Goal: Check status: Check status

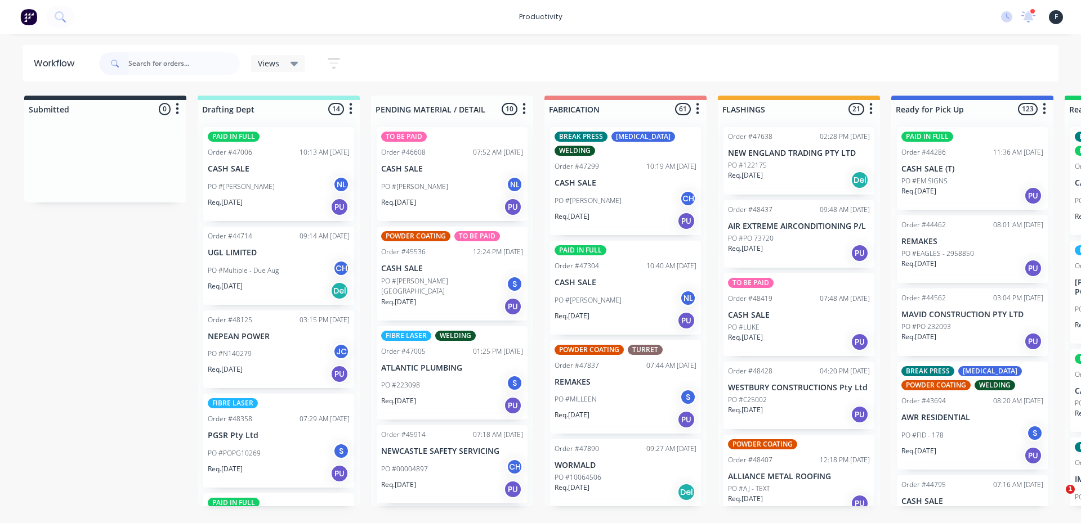
click at [138, 65] on input "text" at bounding box center [183, 63] width 111 height 23
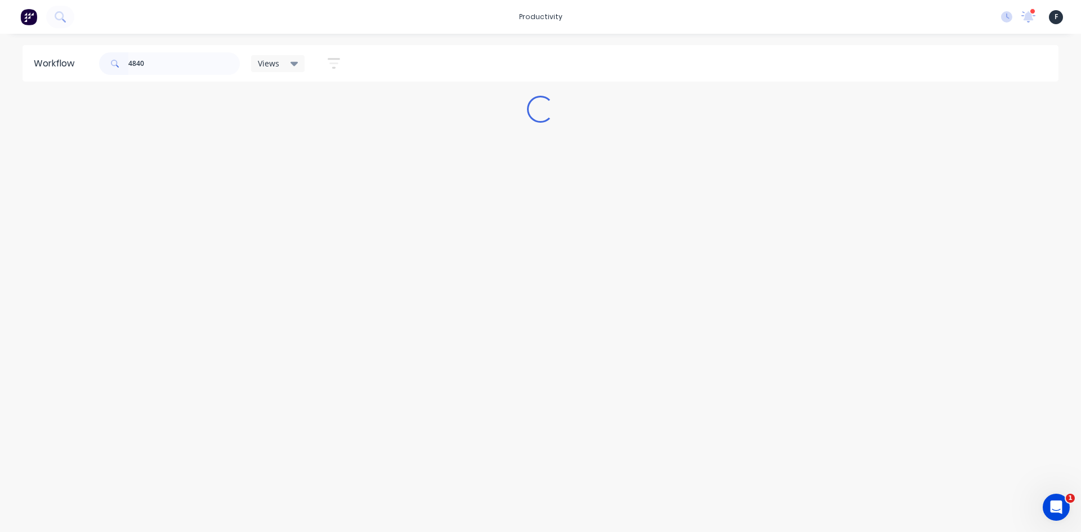
type input "48407"
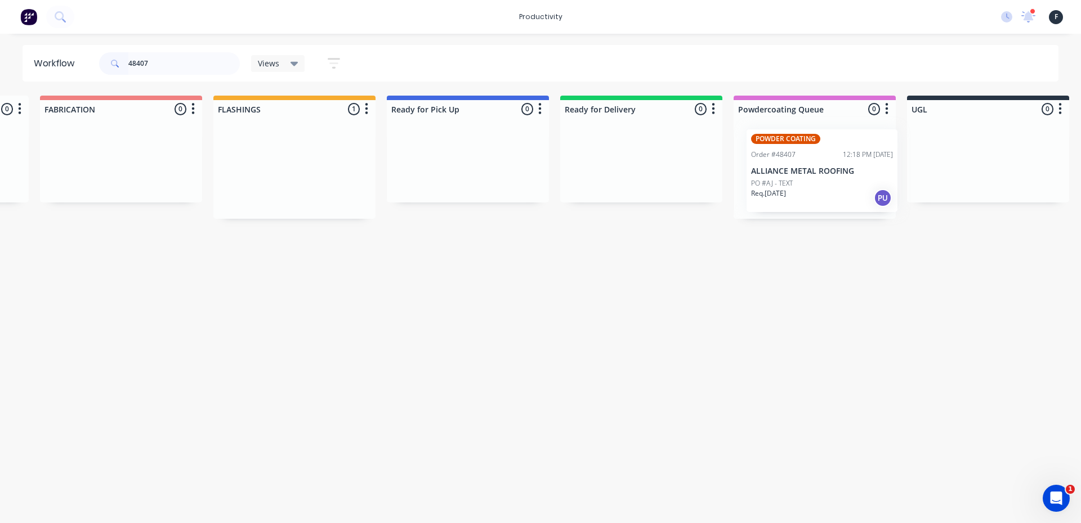
drag, startPoint x: 765, startPoint y: 177, endPoint x: 790, endPoint y: 179, distance: 25.4
click at [790, 179] on div "Submitted 0 Sort By Created date Required date Order number Customer name Most …" at bounding box center [425, 157] width 1877 height 123
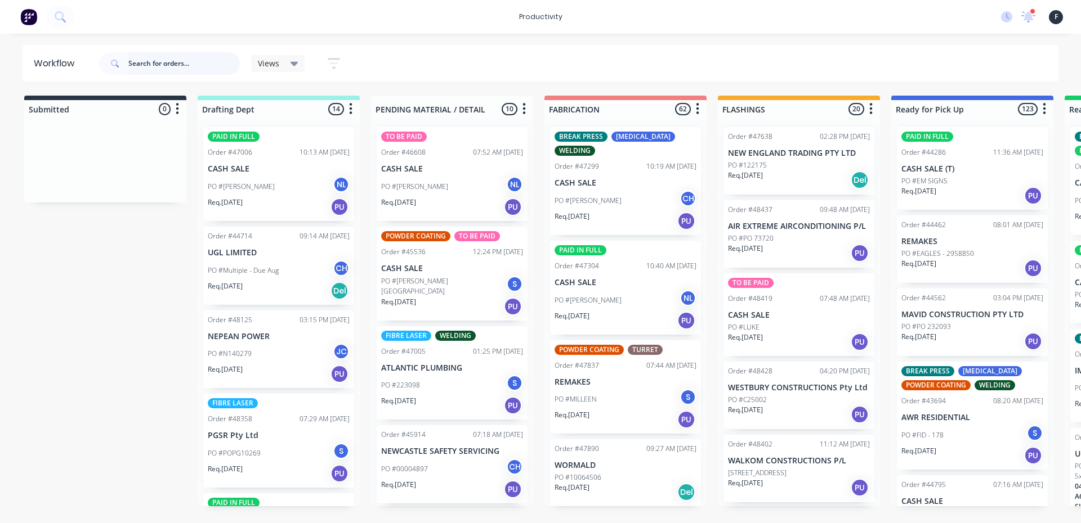
click at [174, 70] on input "text" at bounding box center [183, 63] width 111 height 23
type input "48390"
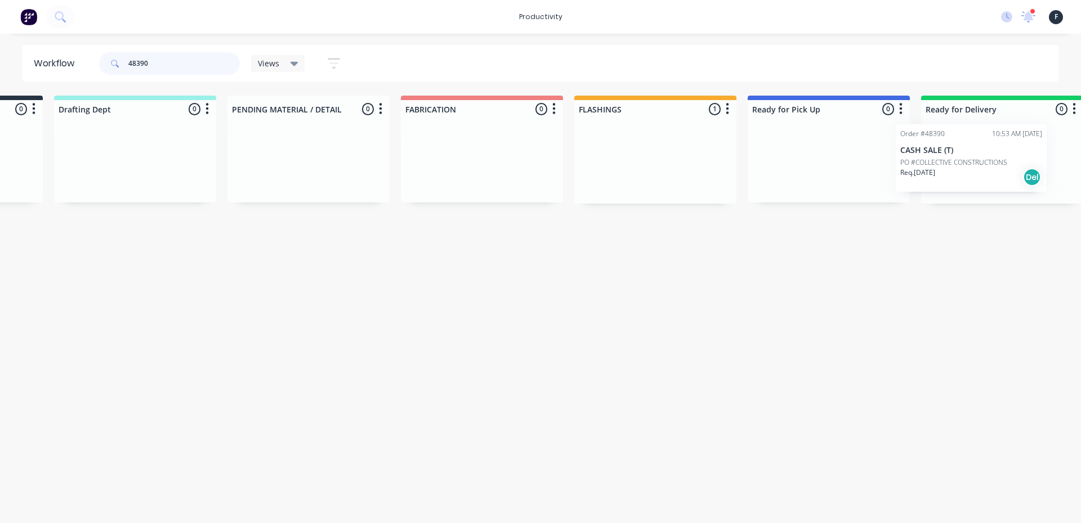
scroll to position [0, 242]
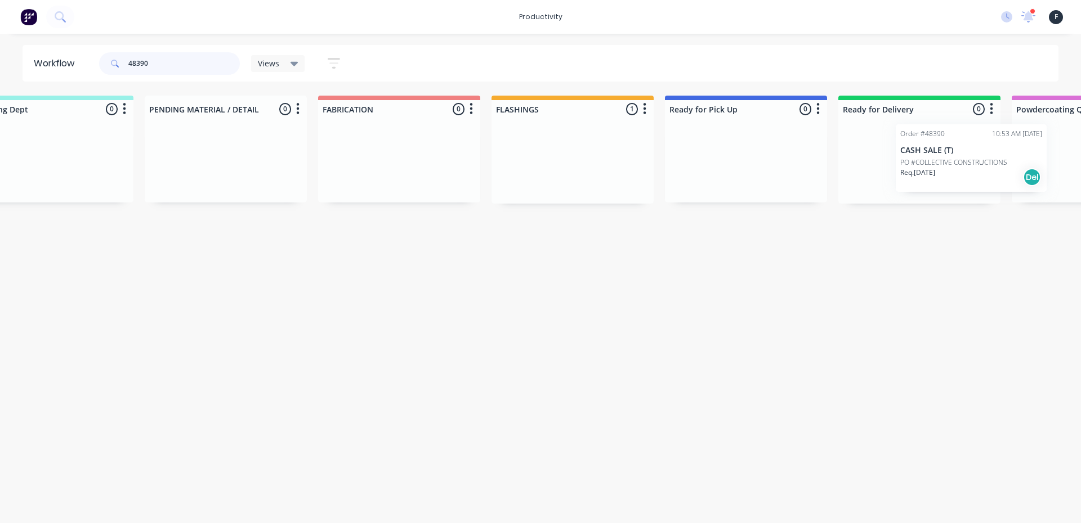
drag, startPoint x: 809, startPoint y: 190, endPoint x: 987, endPoint y: 185, distance: 177.9
click at [987, 185] on div "Submitted 0 Sort By Created date Required date Order number Customer name Most …" at bounding box center [702, 150] width 1877 height 108
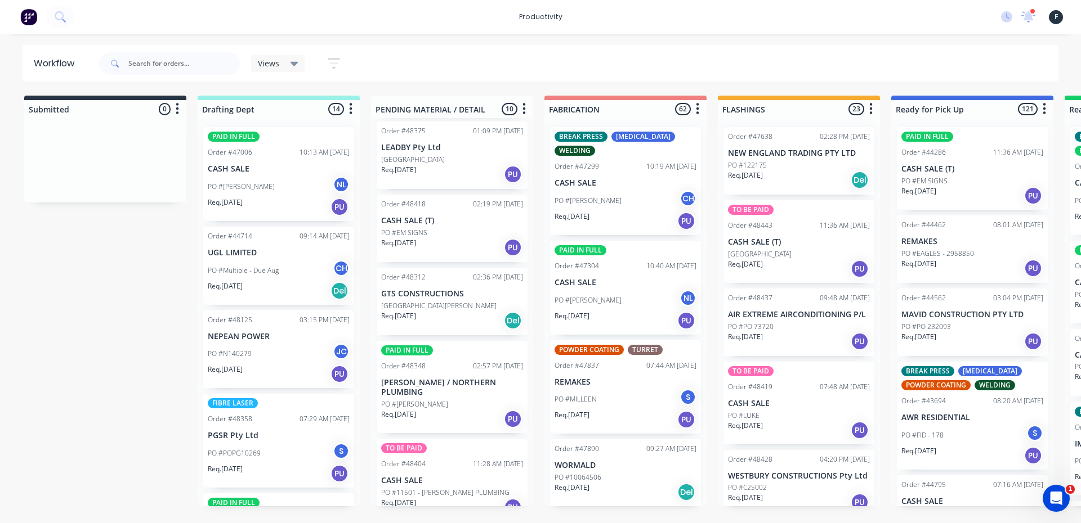
scroll to position [450, 0]
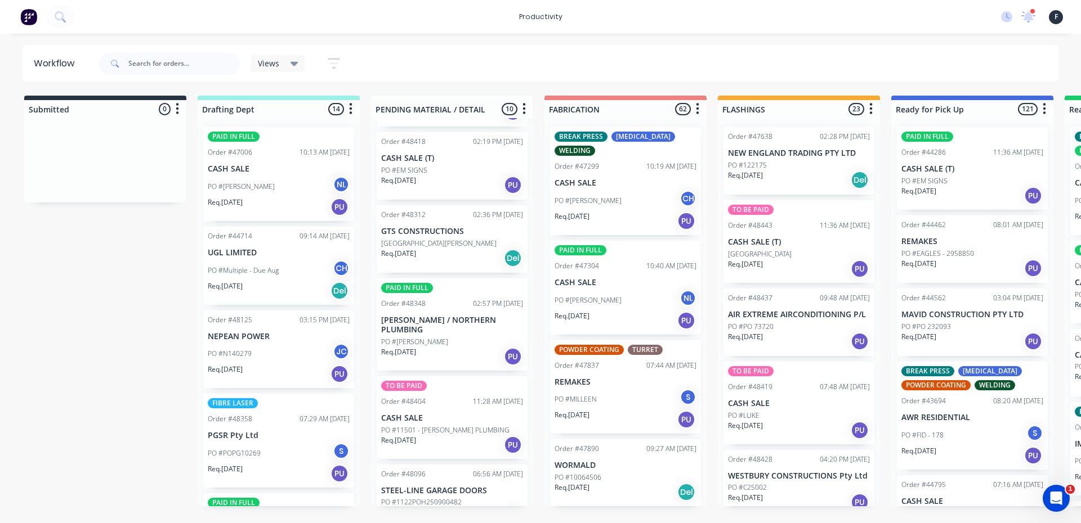
click at [454, 269] on div "Order #48312 02:36 PM [DATE] GTS CONSTRUCTIONS PO #[PERSON_NAME][GEOGRAPHIC_DAT…" at bounding box center [452, 239] width 151 height 68
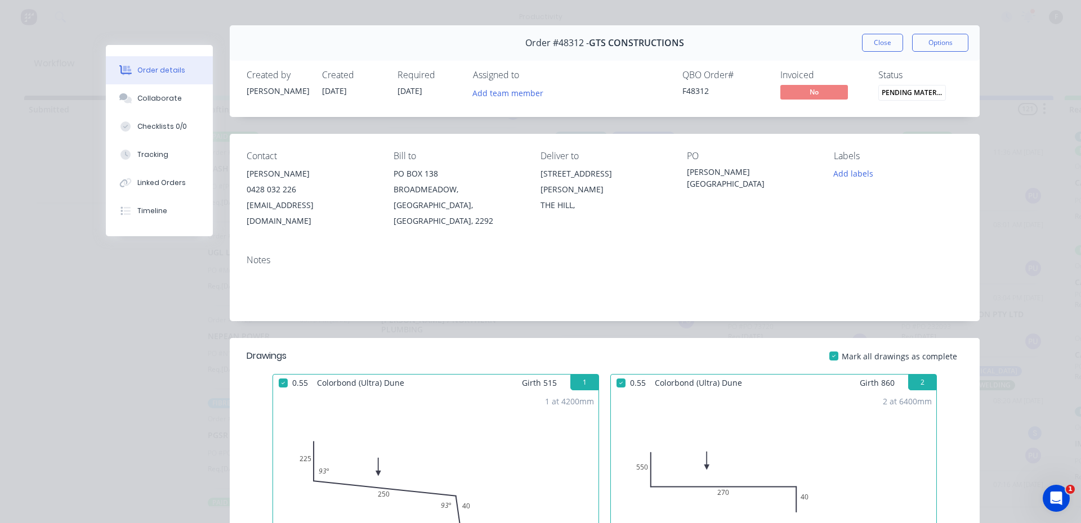
scroll to position [0, 0]
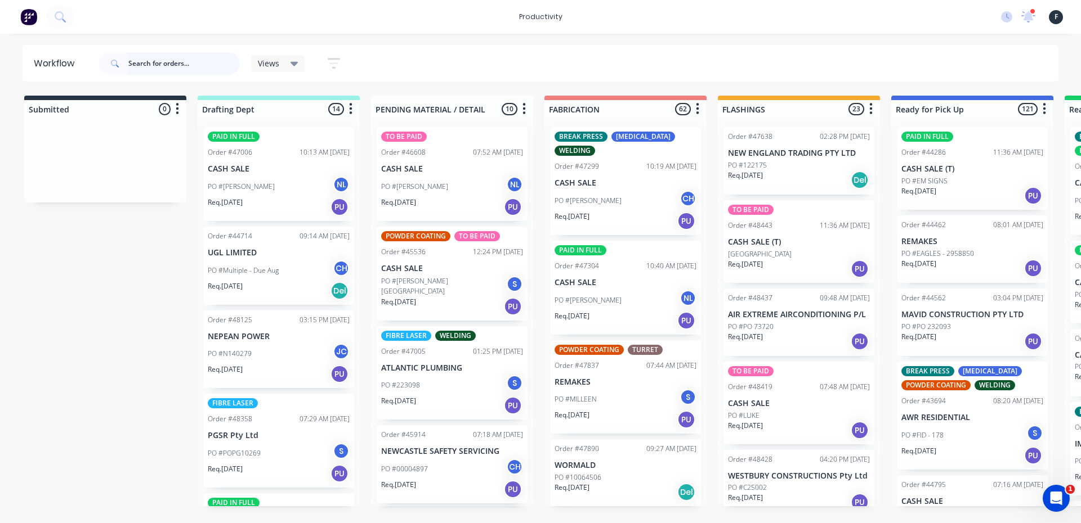
click at [165, 62] on input "text" at bounding box center [183, 63] width 111 height 23
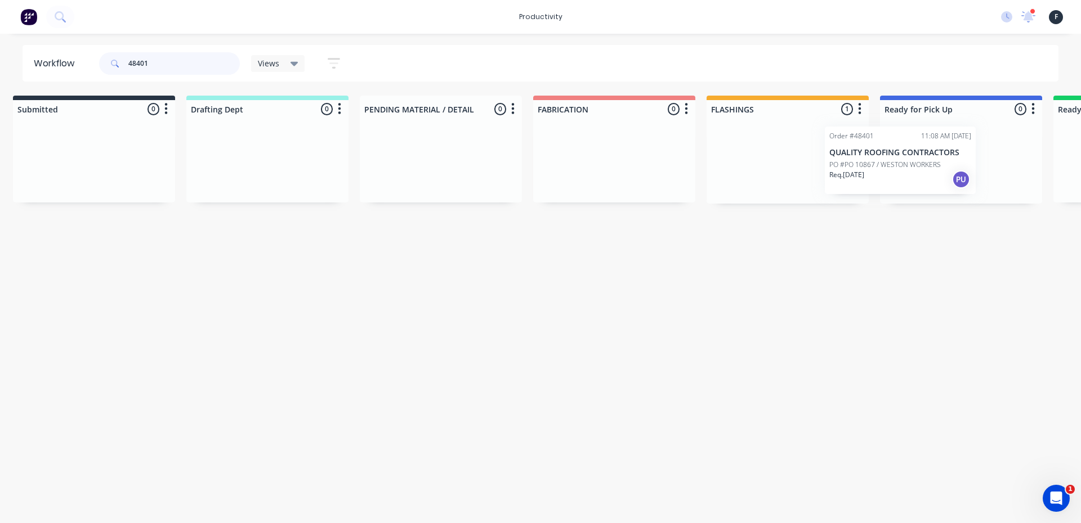
drag, startPoint x: 811, startPoint y: 181, endPoint x: 915, endPoint y: 180, distance: 104.2
click at [915, 180] on div "Submitted 0 Sort By Created date Required date Order number Customer name Most …" at bounding box center [918, 150] width 1877 height 108
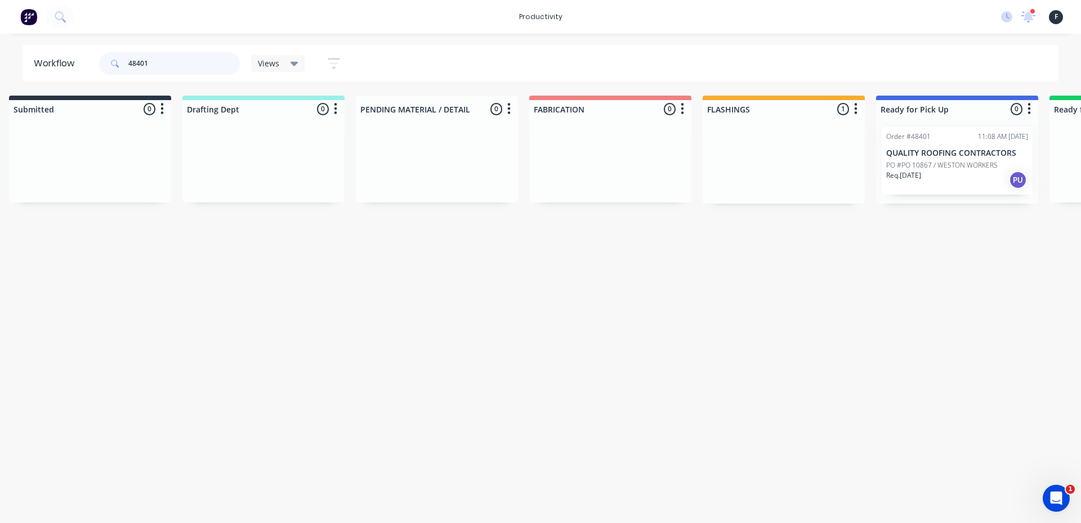
type input "48401"
click at [920, 178] on div at bounding box center [957, 161] width 162 height 86
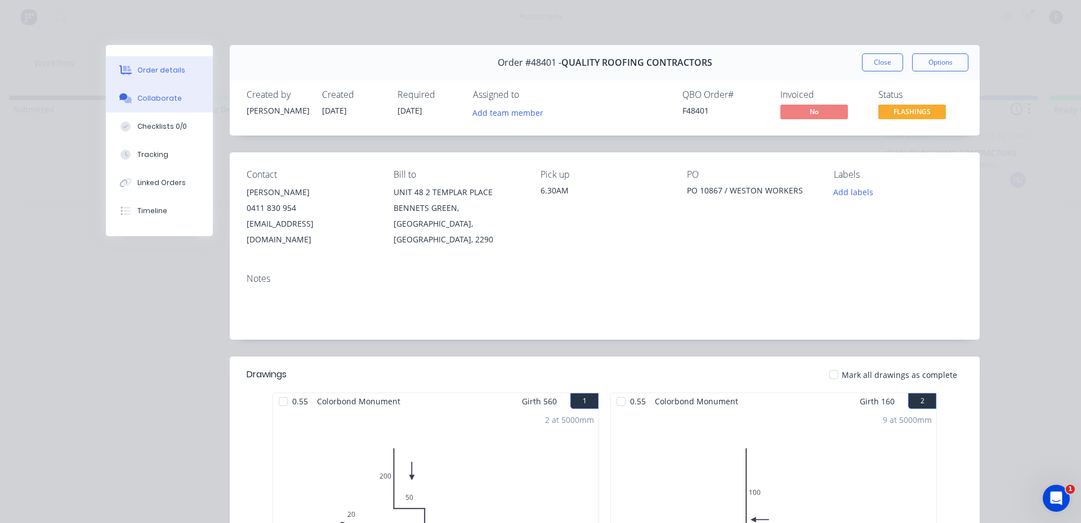
click at [177, 95] on button "Collaborate" at bounding box center [159, 98] width 107 height 28
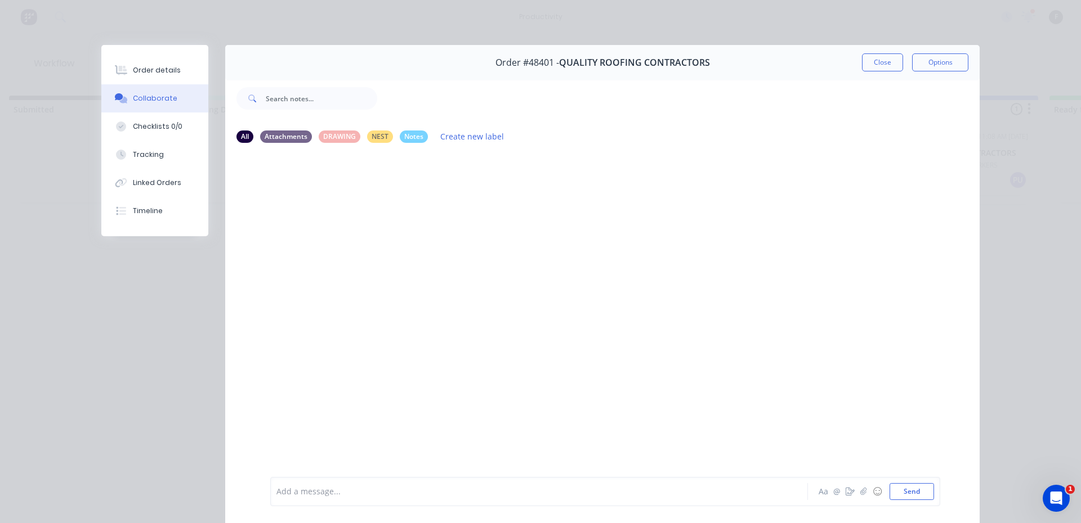
click at [340, 493] on div at bounding box center [523, 492] width 493 height 12
